Goal: Transaction & Acquisition: Purchase product/service

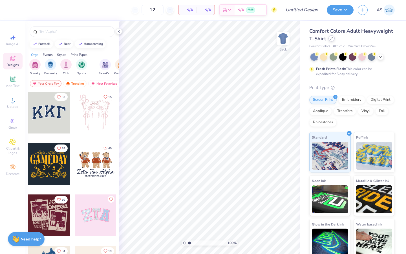
click at [333, 39] on icon at bounding box center [331, 38] width 3 height 3
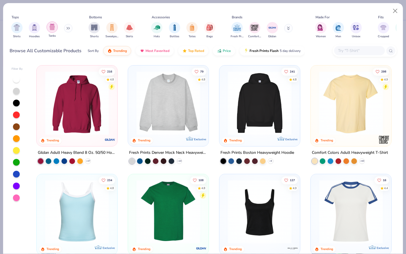
click at [45, 26] on div "Shirts Hoodies Tanks" at bounding box center [42, 30] width 65 height 21
click at [51, 26] on img "filter for Tanks" at bounding box center [52, 27] width 6 height 6
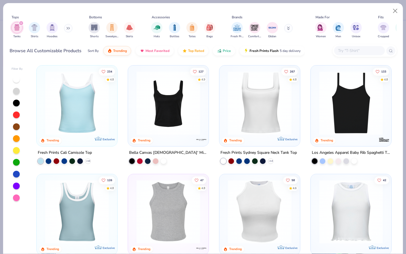
click at [258, 132] on img at bounding box center [259, 103] width 69 height 64
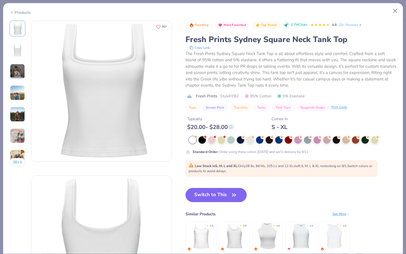
click at [19, 72] on img at bounding box center [17, 71] width 15 height 15
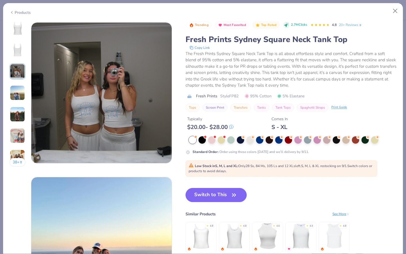
scroll to position [309, 0]
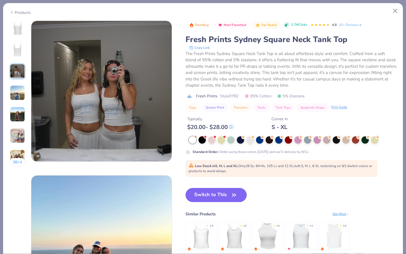
click at [19, 90] on img at bounding box center [17, 92] width 15 height 15
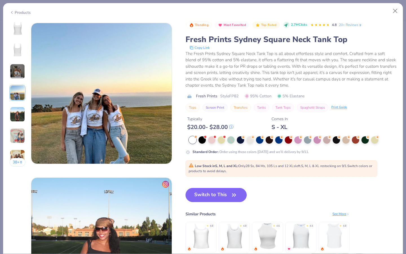
scroll to position [464, 0]
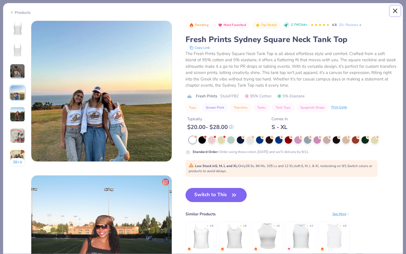
click at [396, 10] on button "Close" at bounding box center [395, 11] width 11 height 11
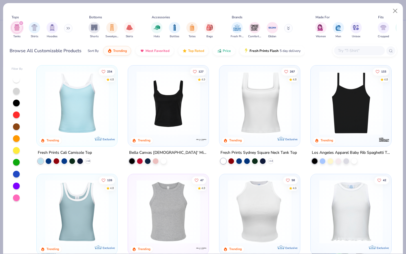
click at [140, 93] on img at bounding box center [168, 103] width 69 height 64
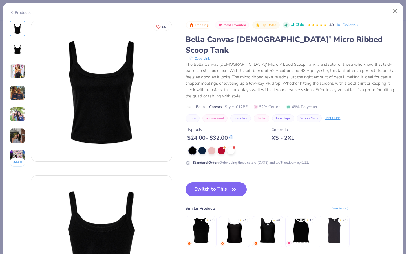
click at [16, 59] on div "94 +" at bounding box center [18, 96] width 16 height 150
click at [16, 52] on img at bounding box center [18, 50] width 14 height 14
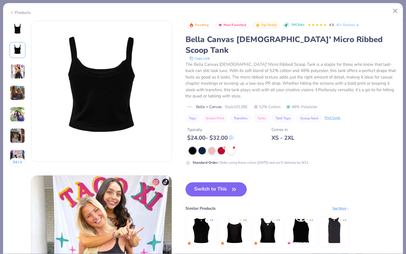
click at [18, 72] on img at bounding box center [17, 71] width 15 height 15
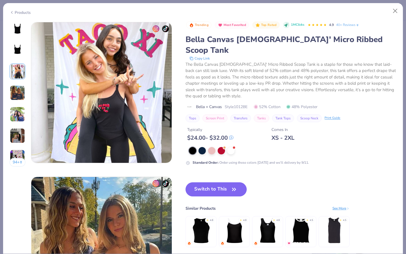
scroll to position [309, 0]
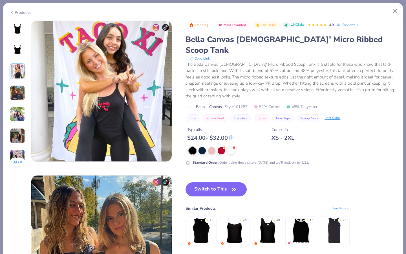
click at [17, 94] on img at bounding box center [17, 92] width 15 height 15
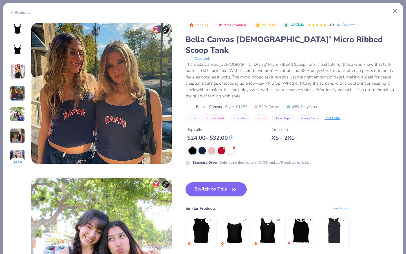
scroll to position [464, 0]
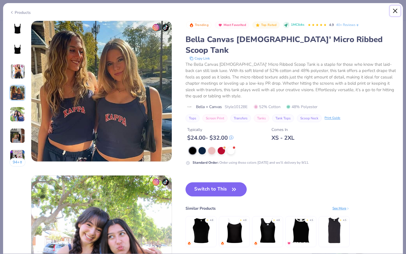
click at [395, 12] on button "Close" at bounding box center [395, 11] width 11 height 11
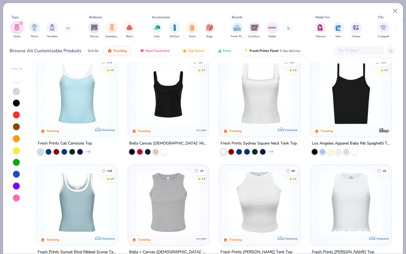
scroll to position [11, 0]
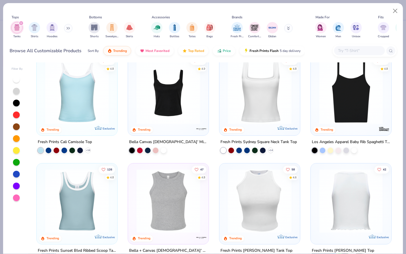
click at [278, 129] on icon at bounding box center [281, 128] width 7 height 4
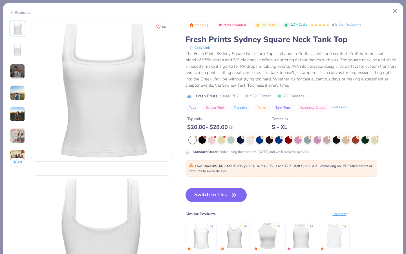
click at [18, 62] on div "38 +" at bounding box center [18, 96] width 16 height 150
click at [18, 68] on img at bounding box center [17, 71] width 15 height 15
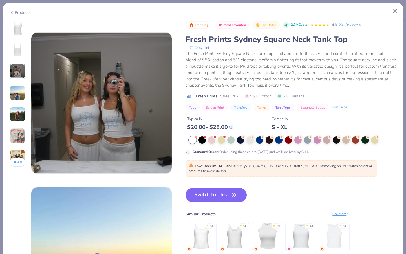
scroll to position [309, 0]
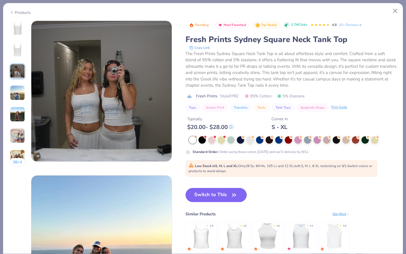
click at [23, 119] on img at bounding box center [17, 114] width 15 height 15
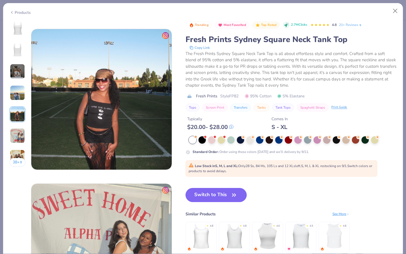
scroll to position [619, 0]
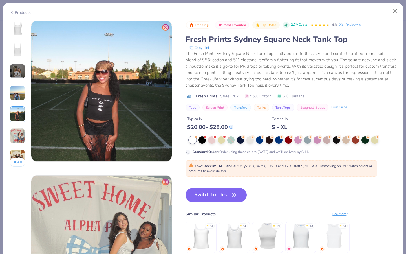
click at [19, 130] on img at bounding box center [17, 135] width 15 height 15
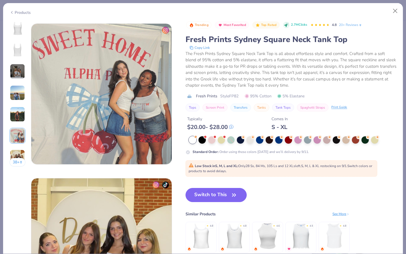
scroll to position [773, 0]
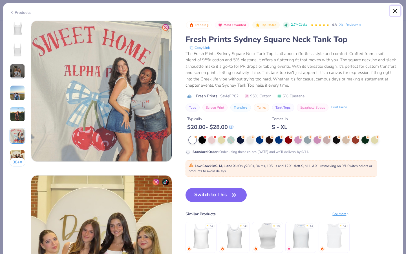
click at [391, 13] on button "Close" at bounding box center [395, 11] width 11 height 11
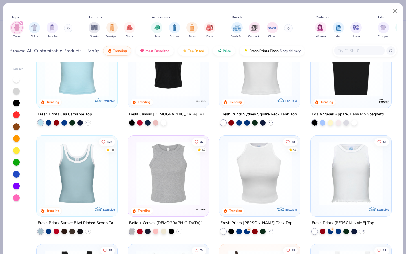
scroll to position [38, 0]
click at [108, 71] on img at bounding box center [76, 65] width 69 height 64
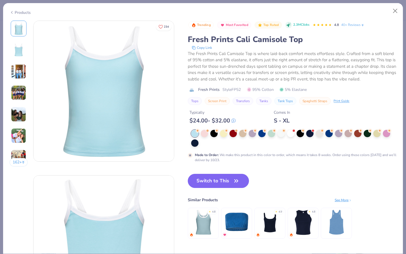
click at [15, 71] on img at bounding box center [18, 71] width 15 height 15
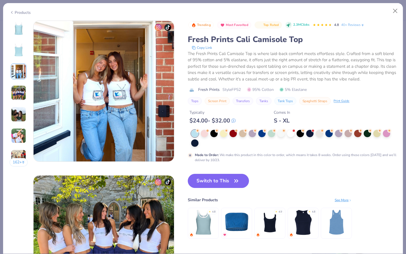
click at [17, 87] on img at bounding box center [18, 92] width 15 height 15
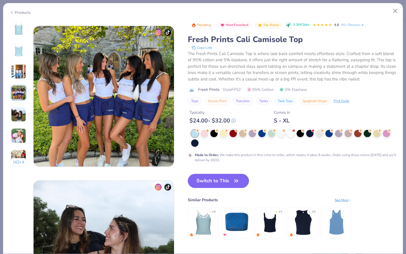
scroll to position [464, 0]
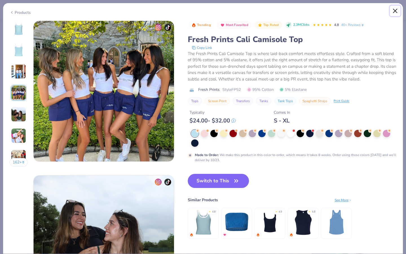
click at [391, 12] on button "Close" at bounding box center [395, 11] width 11 height 11
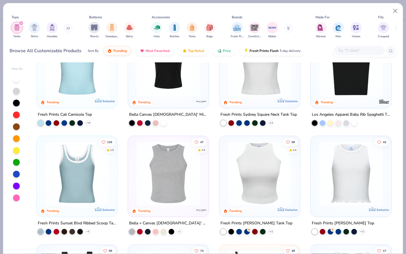
click at [263, 76] on img at bounding box center [259, 65] width 69 height 64
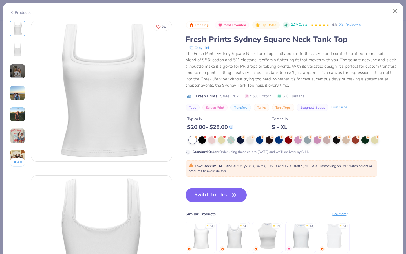
click at [17, 80] on div "38 +" at bounding box center [18, 96] width 16 height 150
click at [16, 74] on img at bounding box center [17, 71] width 15 height 15
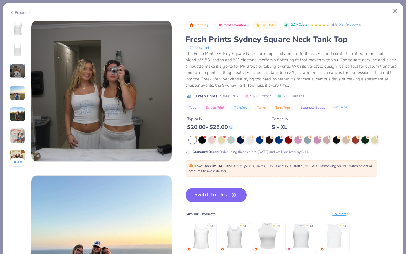
click at [18, 89] on img at bounding box center [17, 92] width 15 height 15
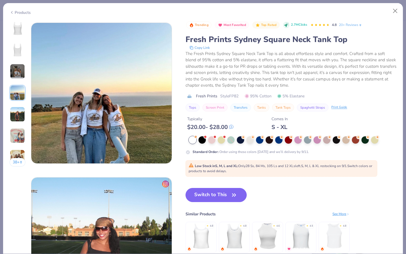
scroll to position [464, 0]
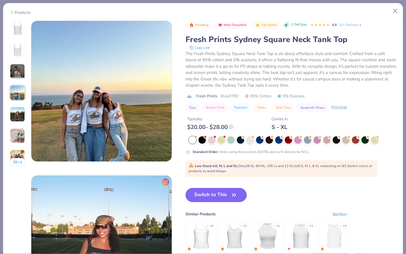
click at [205, 188] on button "Switch to This" at bounding box center [216, 195] width 61 height 14
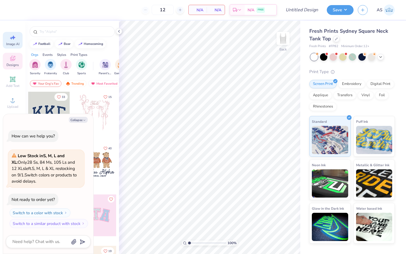
click at [8, 39] on div "Image AI" at bounding box center [13, 40] width 20 height 17
type textarea "x"
select select "4"
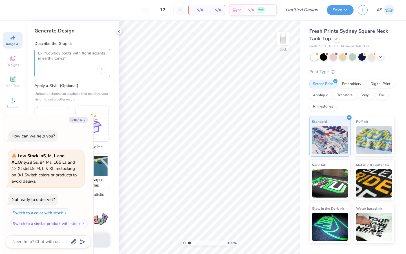
click at [49, 63] on textarea at bounding box center [72, 58] width 68 height 14
type textarea "Make the words Alpha Kappa"
click at [81, 121] on button "Collapse" at bounding box center [78, 120] width 19 height 6
type textarea "x"
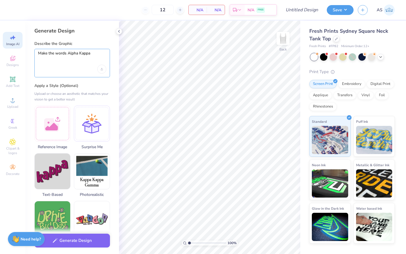
click at [98, 54] on textarea "Make the words Alpha Kappa" at bounding box center [72, 58] width 68 height 14
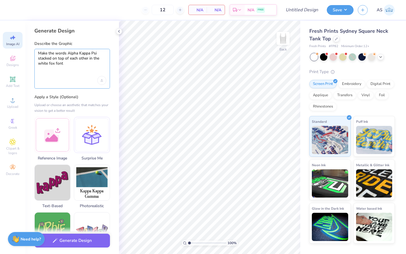
type textarea "Make the words Alpha Kappa Psi stacked on top of each other in the white fox fo…"
click at [102, 85] on div "Make the words Alpha Kappa Psi stacked on top of each other in the white fox fo…" at bounding box center [72, 69] width 76 height 40
click at [102, 82] on div "Upload image" at bounding box center [101, 80] width 9 height 9
click at [84, 242] on button "Generate Design" at bounding box center [72, 239] width 76 height 14
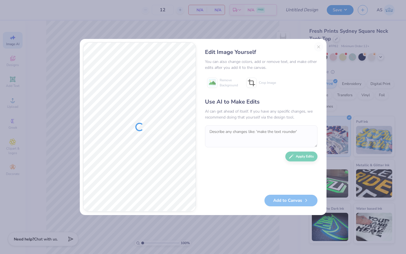
click at [320, 45] on div "Edit Image Yourself You can also change colors, add or remove text, and make ot…" at bounding box center [261, 126] width 124 height 169
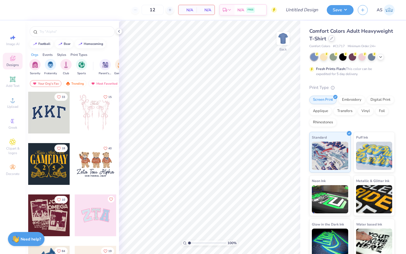
click at [333, 39] on icon at bounding box center [331, 38] width 3 height 3
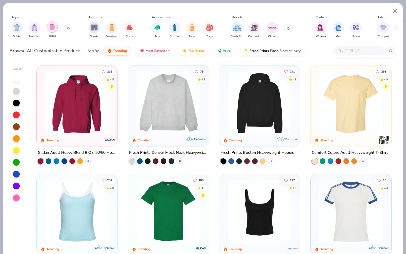
click at [52, 27] on img "filter for Tanks" at bounding box center [52, 27] width 6 height 6
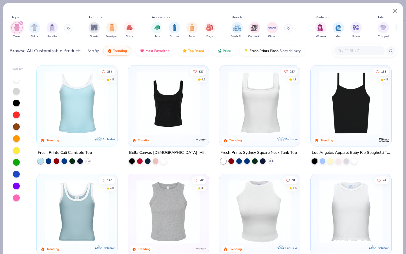
click at [228, 112] on img at bounding box center [259, 103] width 69 height 64
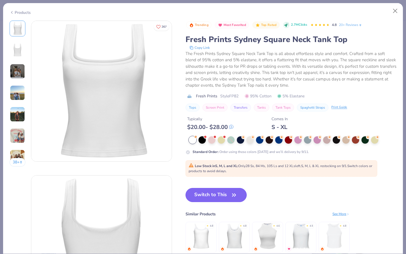
click at [224, 194] on button "Switch to This" at bounding box center [216, 195] width 61 height 14
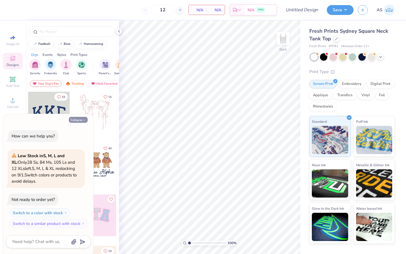
click at [79, 120] on button "Collapse" at bounding box center [78, 120] width 19 height 6
type textarea "x"
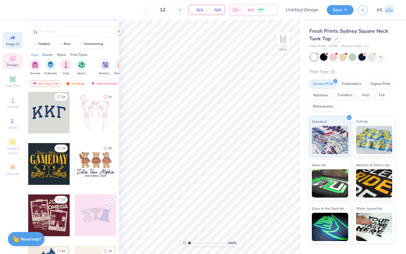
click at [14, 40] on icon at bounding box center [12, 37] width 7 height 7
select select "4"
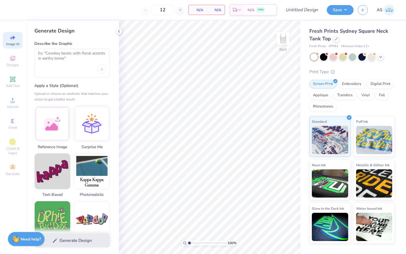
click at [106, 71] on div at bounding box center [72, 63] width 76 height 28
click at [104, 71] on div "Upload image" at bounding box center [101, 69] width 9 height 9
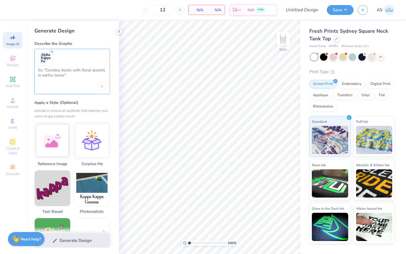
click at [90, 71] on textarea at bounding box center [72, 75] width 68 height 14
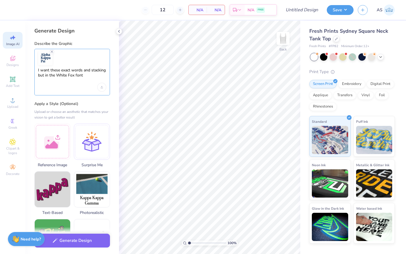
type textarea "I want these exact words and stacking but in the White Fox font"
click at [82, 254] on div "Generate Design" at bounding box center [72, 240] width 94 height 27
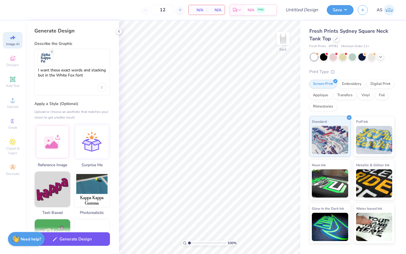
click at [82, 244] on button "Generate Design" at bounding box center [72, 239] width 76 height 14
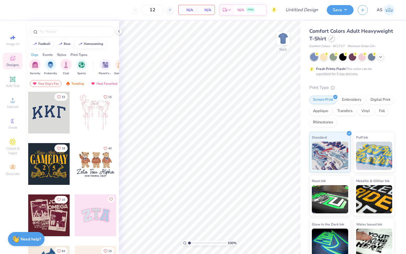
click at [335, 38] on div at bounding box center [332, 38] width 6 height 6
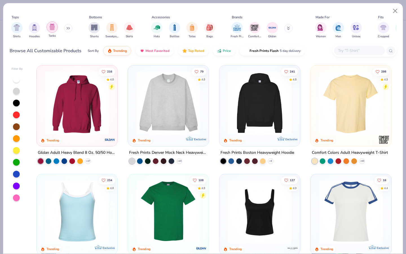
click at [55, 26] on div "filter for Tanks" at bounding box center [52, 26] width 11 height 11
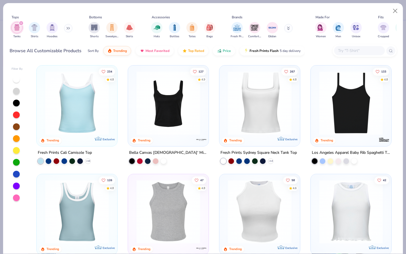
click at [268, 139] on div at bounding box center [259, 104] width 75 height 72
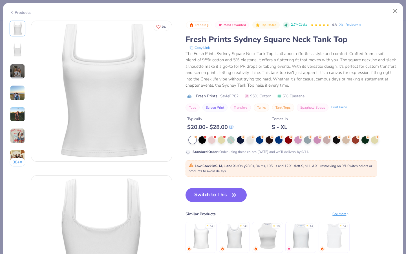
drag, startPoint x: 230, startPoint y: 192, endPoint x: 324, endPoint y: 0, distance: 213.9
click at [230, 192] on button "Switch to This" at bounding box center [216, 195] width 61 height 14
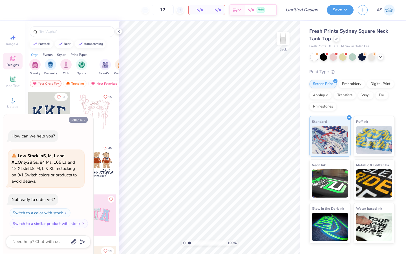
click at [84, 119] on icon "button" at bounding box center [84, 120] width 3 height 3
type textarea "x"
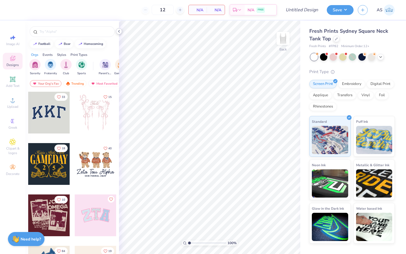
click at [121, 32] on icon at bounding box center [119, 31] width 5 height 5
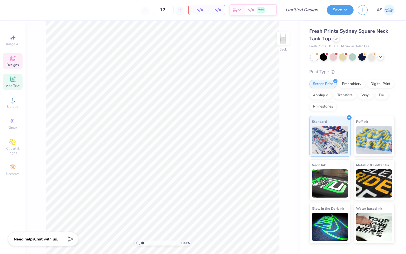
click at [14, 84] on span "Add Text" at bounding box center [13, 86] width 14 height 5
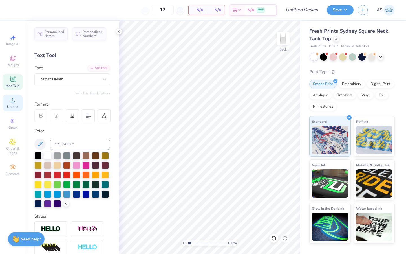
click at [15, 104] on div "Upload" at bounding box center [13, 103] width 20 height 17
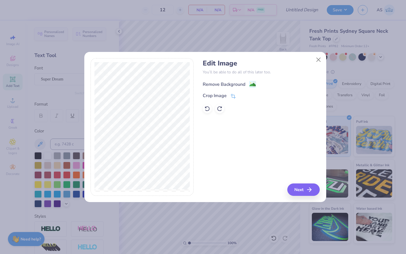
click at [236, 84] on div "Remove Background" at bounding box center [224, 84] width 43 height 7
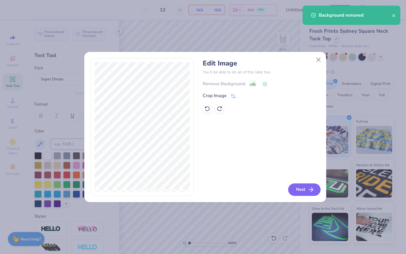
click at [308, 185] on button "Next" at bounding box center [304, 189] width 32 height 12
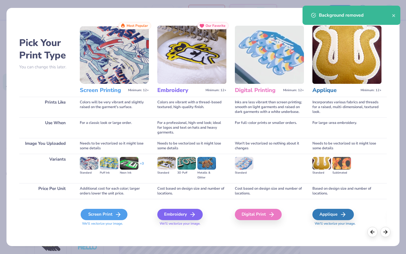
click at [92, 215] on div "Screen Print" at bounding box center [104, 214] width 47 height 11
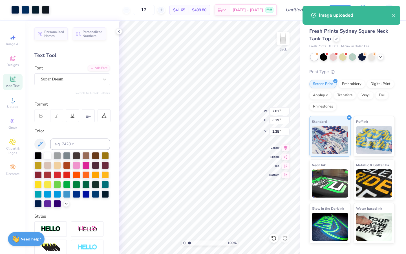
type input "2.59"
type input "2.32"
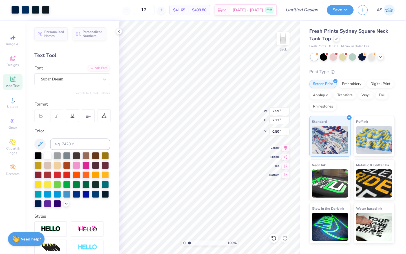
type input "1.36"
type input "0.52"
type input "3.00"
type input "0.53"
type input "0.71"
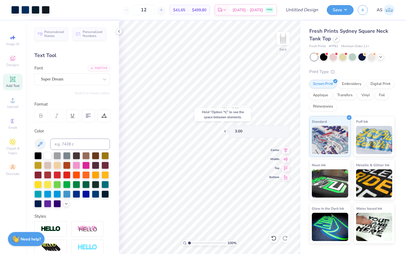
type input "2.96"
type input "4.22"
type input "0.45"
type input "0.54"
type input "3.13"
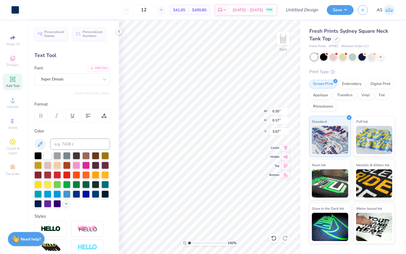
type input "3.13"
type input "0.24"
type input "0.20"
type input "3.10"
type input "3.00"
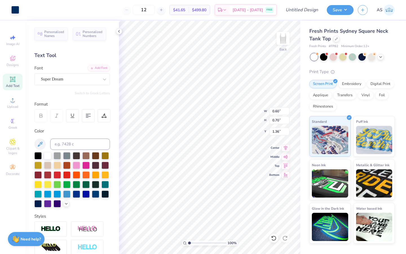
type input "1.24"
type input "1.25"
type input "1.27"
type input "1.20"
click at [276, 238] on icon at bounding box center [274, 238] width 6 height 6
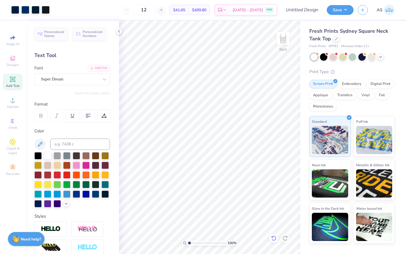
click at [276, 238] on icon at bounding box center [274, 238] width 6 height 6
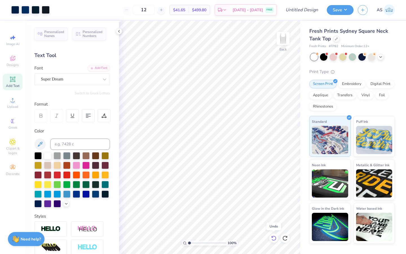
click at [276, 238] on icon at bounding box center [274, 238] width 6 height 6
type input "1.31"
click at [27, 10] on div at bounding box center [25, 9] width 8 height 8
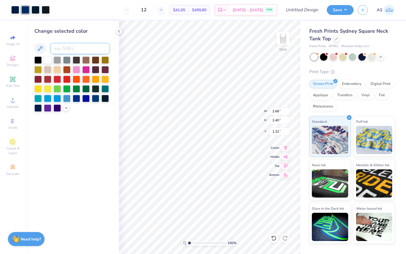
click at [82, 49] on input at bounding box center [80, 48] width 60 height 11
type input "navy"
click at [119, 30] on icon at bounding box center [119, 31] width 5 height 5
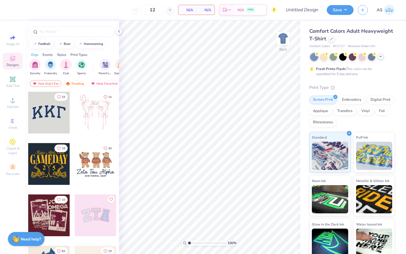
click at [380, 56] on icon at bounding box center [381, 56] width 5 height 5
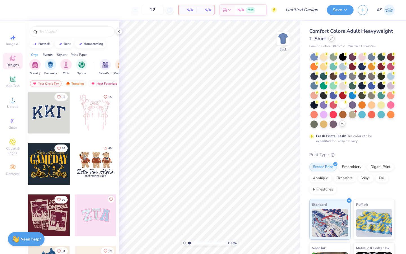
click at [335, 38] on div at bounding box center [332, 38] width 6 height 6
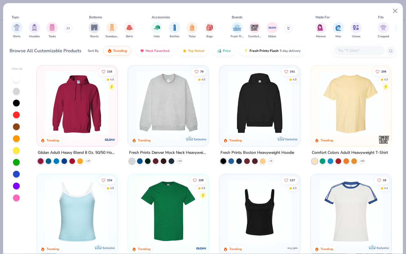
click at [45, 30] on div "Shirts Hoodies Tanks" at bounding box center [42, 30] width 65 height 21
click at [48, 30] on div "filter for Tanks" at bounding box center [52, 26] width 11 height 11
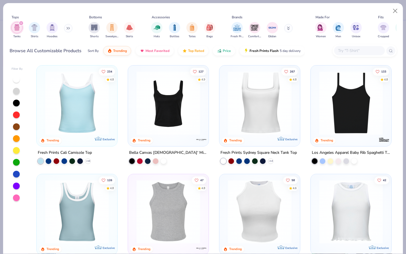
click at [248, 116] on img at bounding box center [259, 103] width 69 height 64
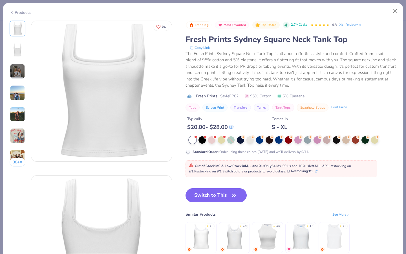
click at [235, 97] on span "Style FP82" at bounding box center [229, 96] width 18 height 6
copy span "FP82"
